Goal: Navigation & Orientation: Find specific page/section

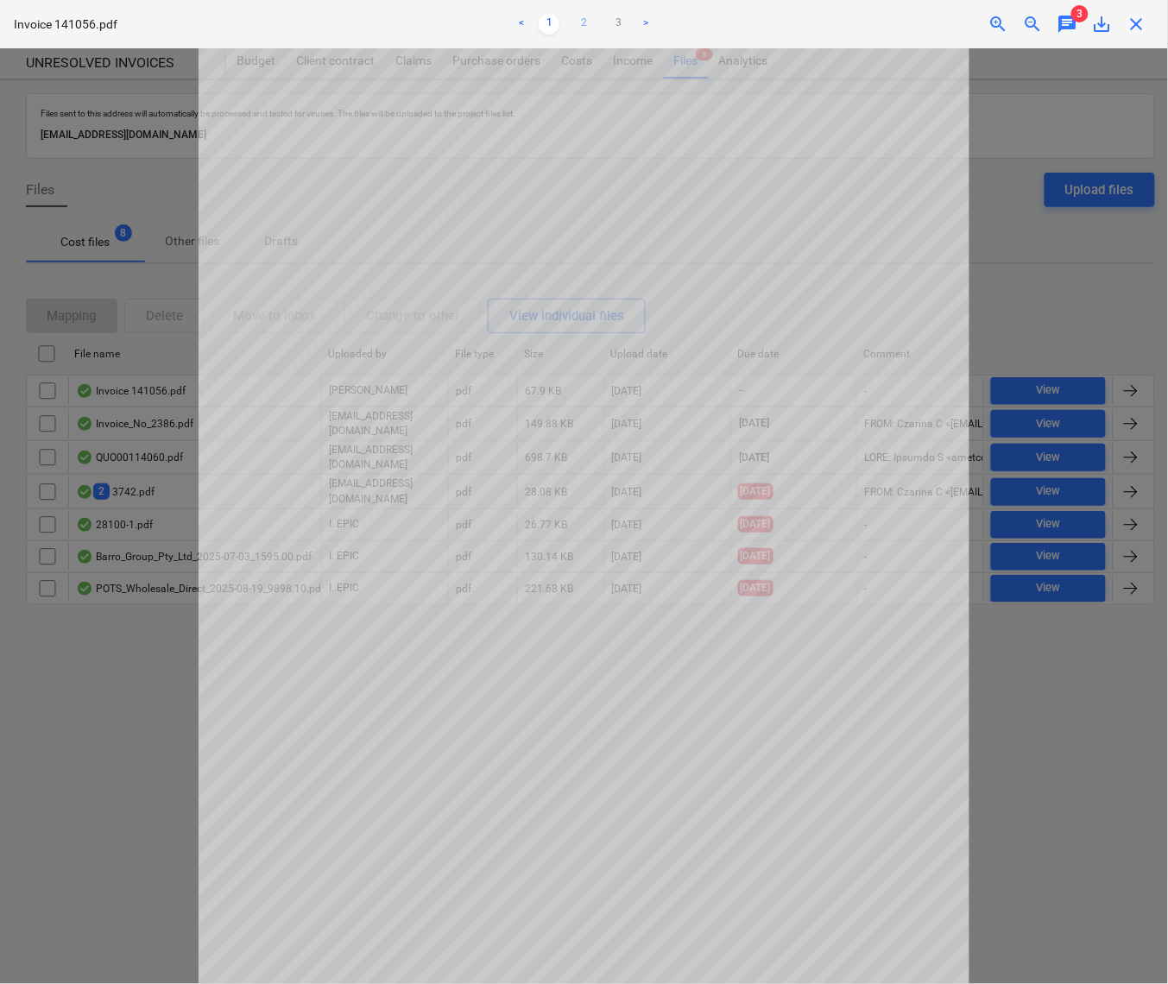
scroll to position [157, 0]
click at [584, 23] on link "2" at bounding box center [583, 24] width 21 height 21
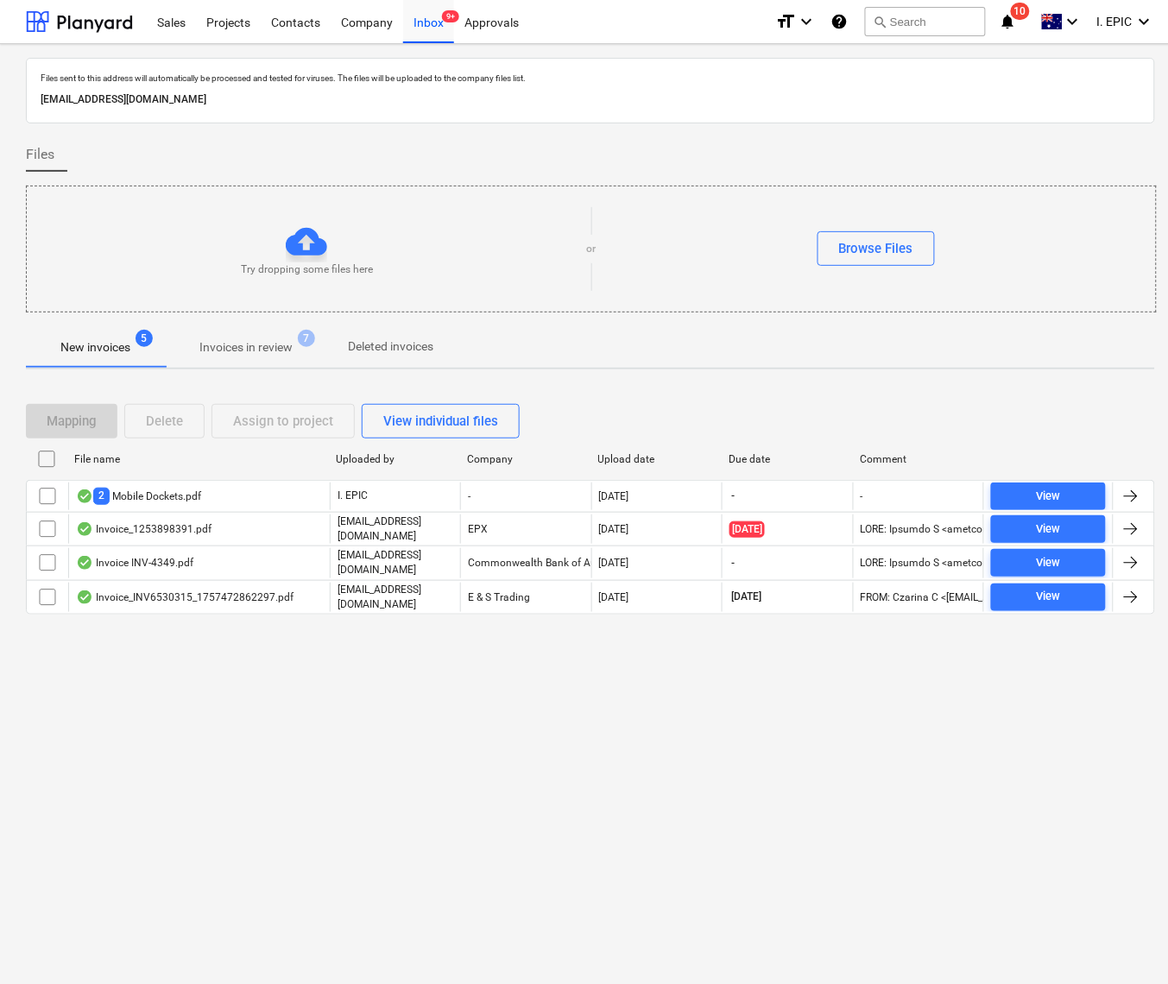
click at [521, 719] on div "Files sent to this address will automatically be processed and tested for virus…" at bounding box center [590, 514] width 1181 height 940
click at [452, 713] on div "Files sent to this address will automatically be processed and tested for virus…" at bounding box center [590, 514] width 1181 height 940
